Goal: Check status: Check status

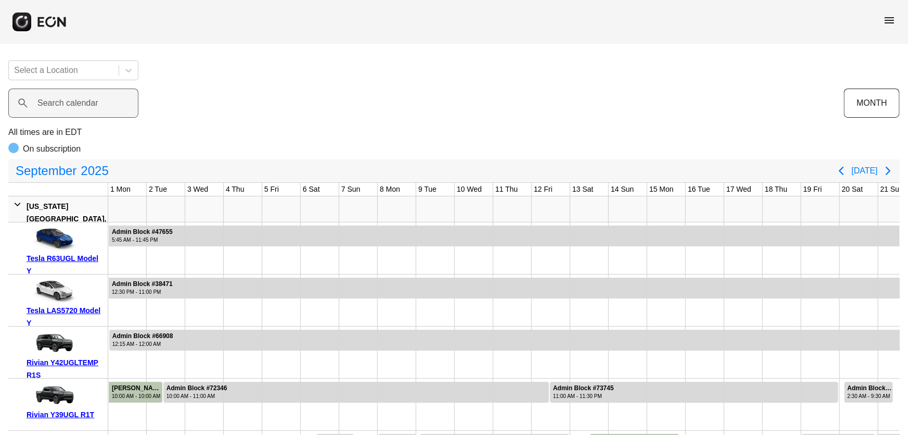
scroll to position [0, 263]
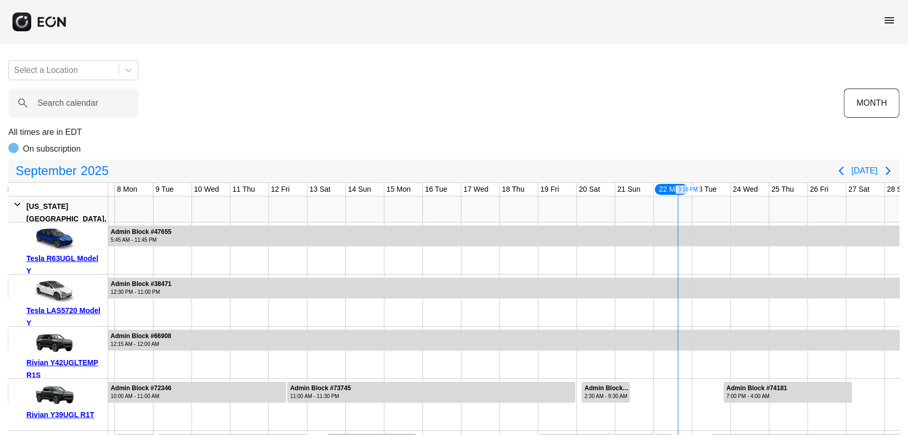
click at [893, 18] on span "menu" at bounding box center [889, 20] width 12 height 12
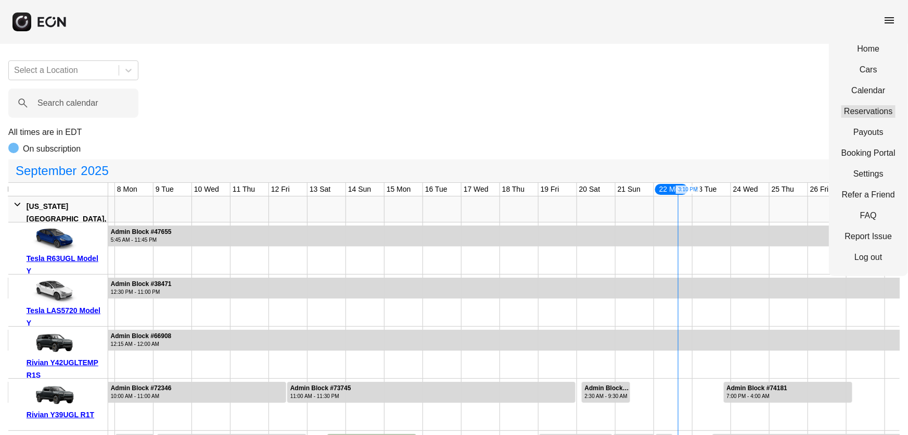
click at [868, 112] on link "Reservations" at bounding box center [869, 111] width 54 height 12
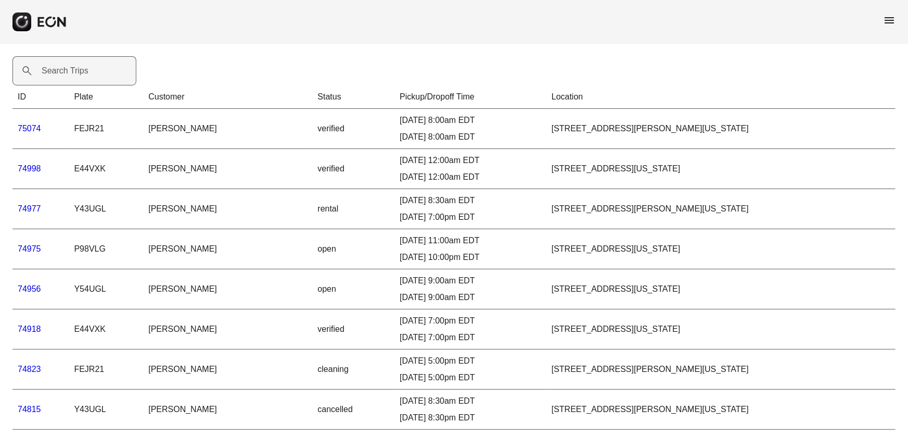
click at [80, 67] on label "Search Trips" at bounding box center [65, 71] width 47 height 12
click at [80, 67] on Trips "Search Trips" at bounding box center [74, 70] width 124 height 29
paste Trips "*****"
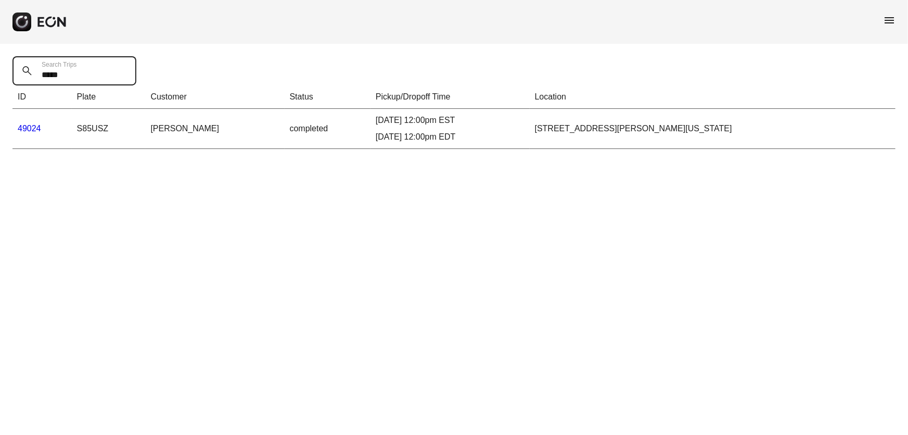
type Trips "*****"
click at [27, 127] on link "49024" at bounding box center [29, 128] width 23 height 9
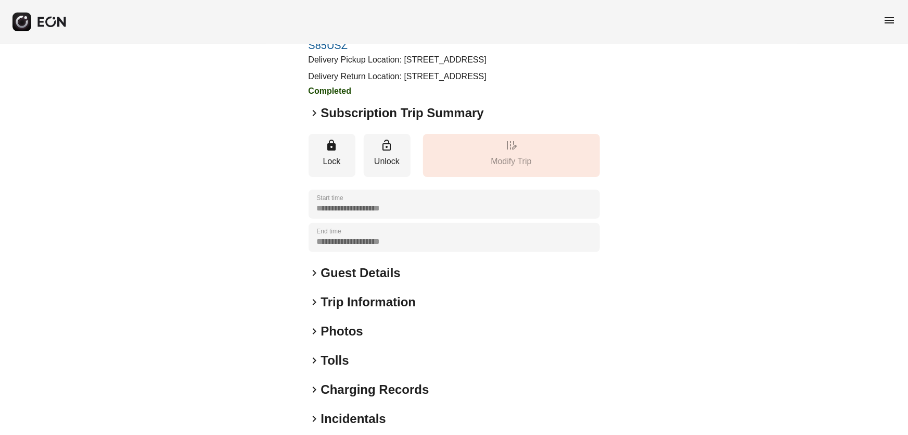
scroll to position [100, 0]
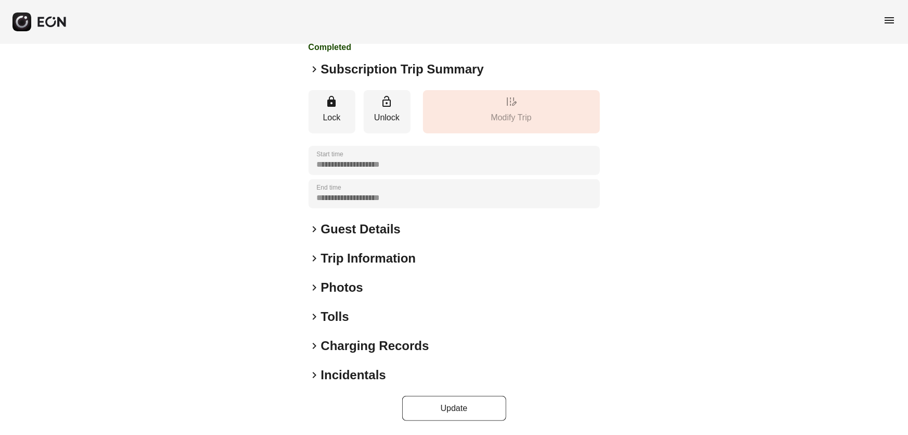
click at [364, 375] on h2 "Incidentals" at bounding box center [353, 374] width 65 height 17
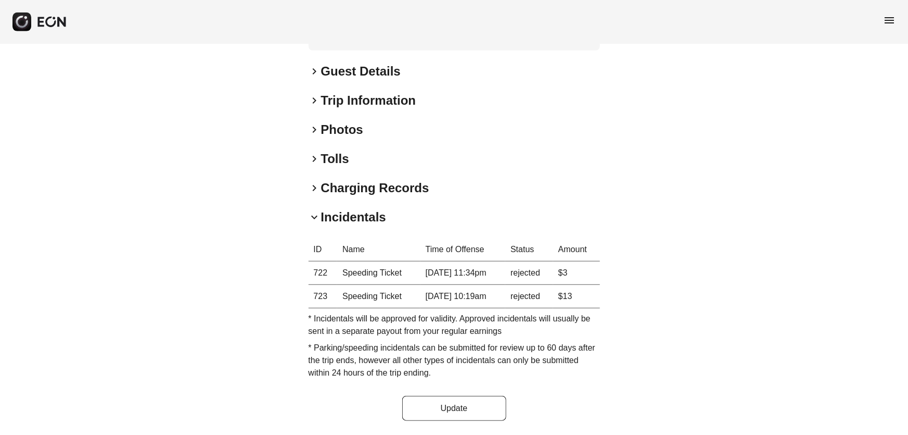
click at [329, 156] on h2 "Tolls" at bounding box center [335, 158] width 28 height 17
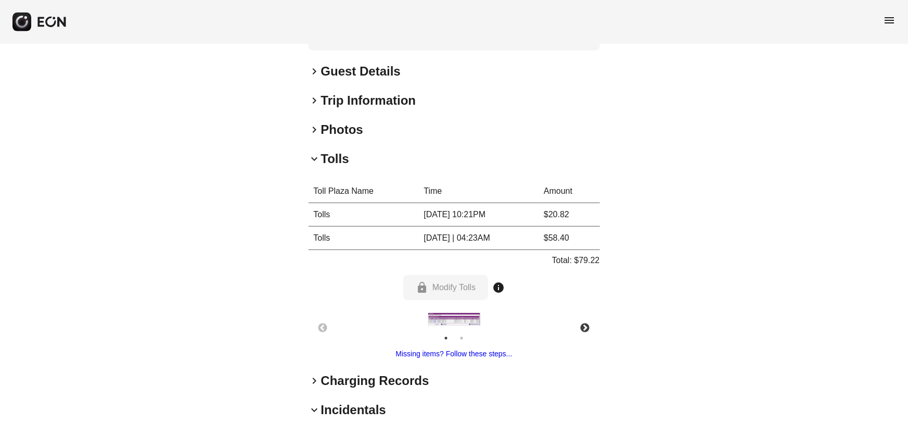
click at [452, 322] on img at bounding box center [454, 318] width 52 height 13
